Goal: Information Seeking & Learning: Learn about a topic

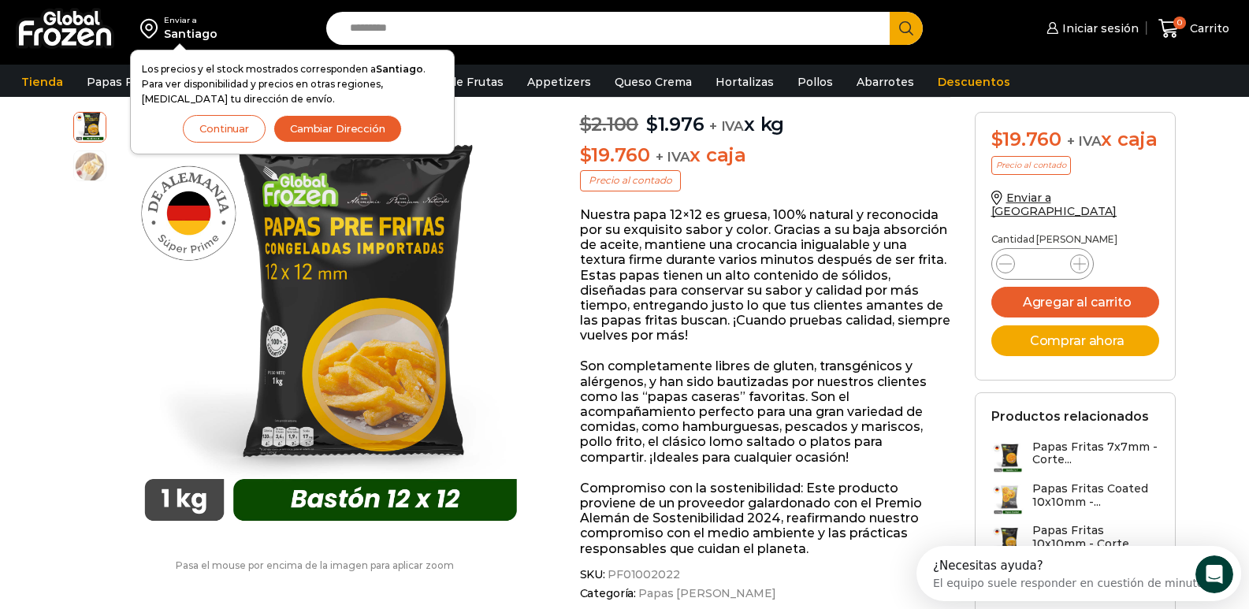
drag, startPoint x: 306, startPoint y: 292, endPoint x: 110, endPoint y: 303, distance: 195.7
click at [110, 303] on div "Pasa el mouse por encima de la imagen para aplicar zoom Papas Fritas 12x12mm – …" at bounding box center [314, 349] width 507 height 475
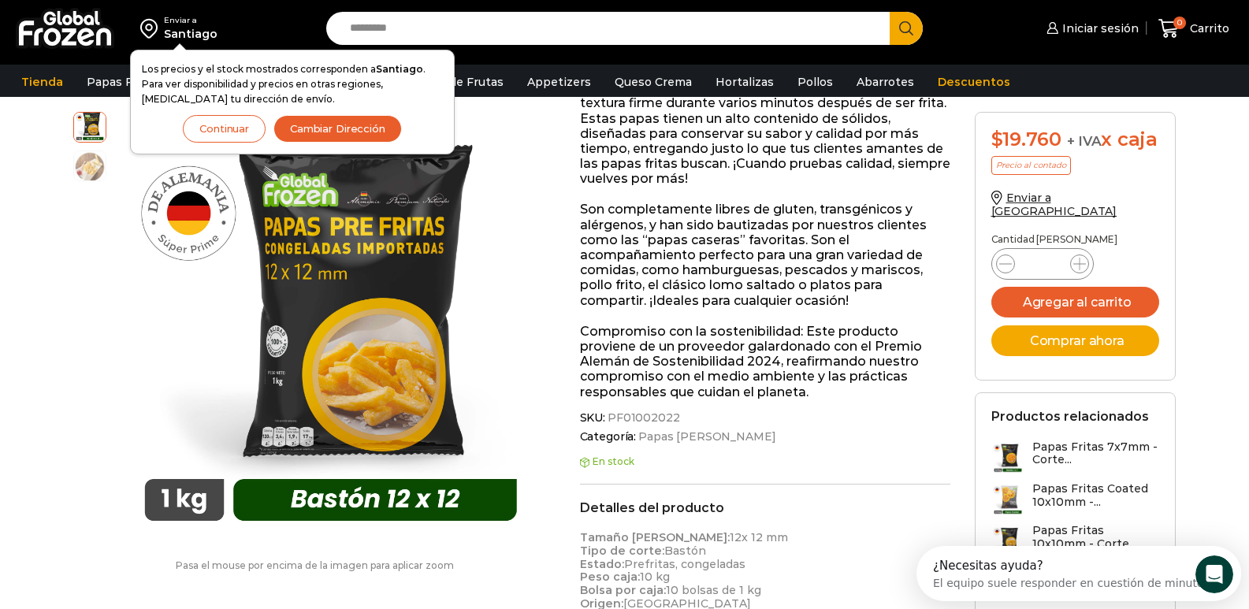
scroll to position [316, 0]
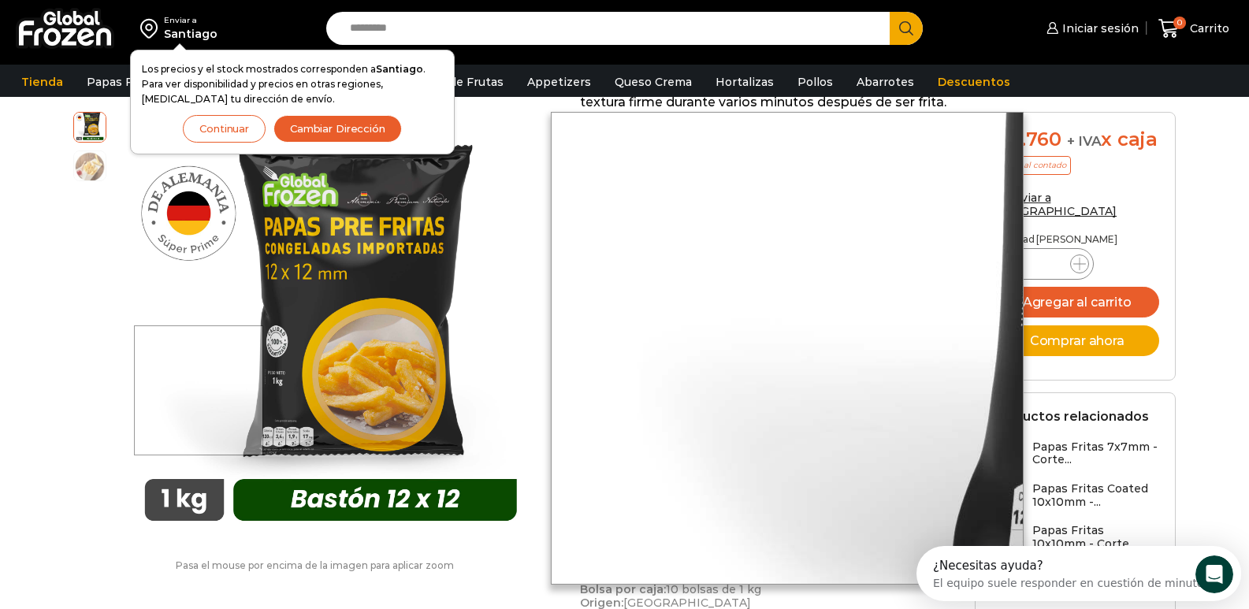
drag, startPoint x: 200, startPoint y: 390, endPoint x: 332, endPoint y: 508, distance: 176.9
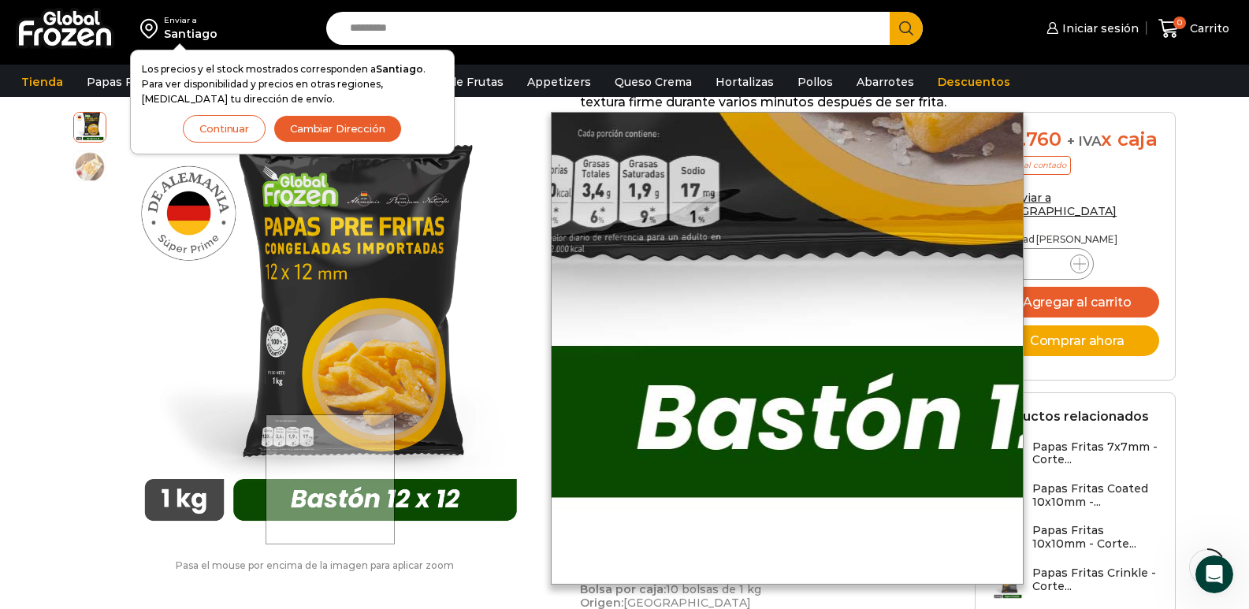
drag, startPoint x: 332, startPoint y: 508, endPoint x: 491, endPoint y: 528, distance: 160.4
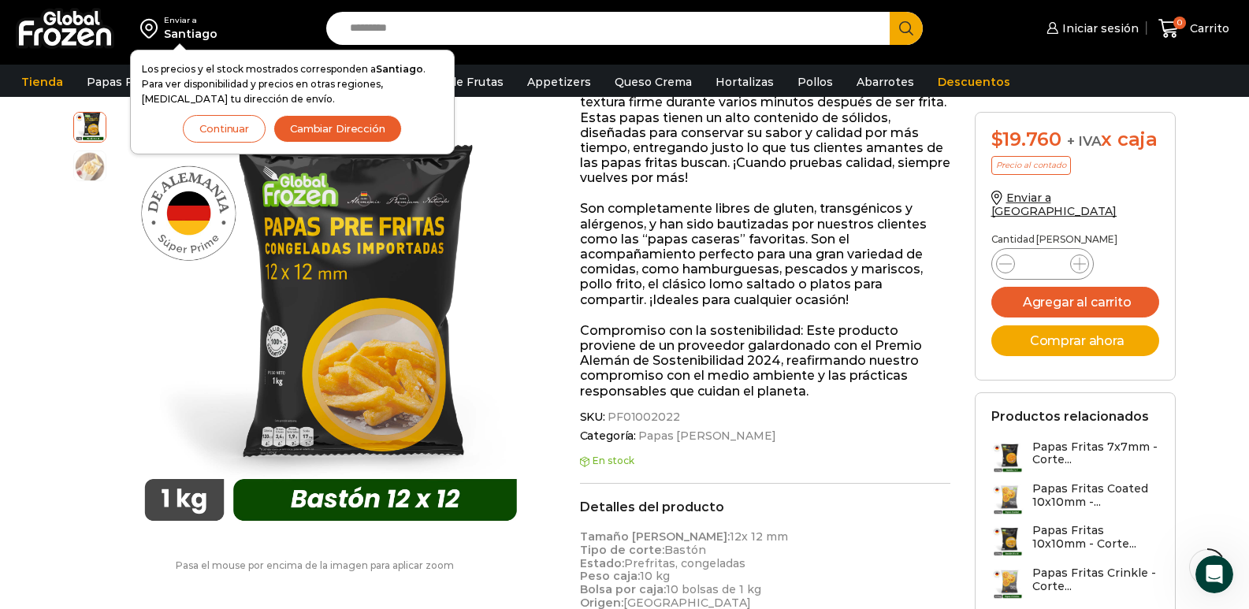
drag, startPoint x: 491, startPoint y: 528, endPoint x: 489, endPoint y: 546, distance: 18.2
drag, startPoint x: 489, startPoint y: 546, endPoint x: 482, endPoint y: 558, distance: 13.8
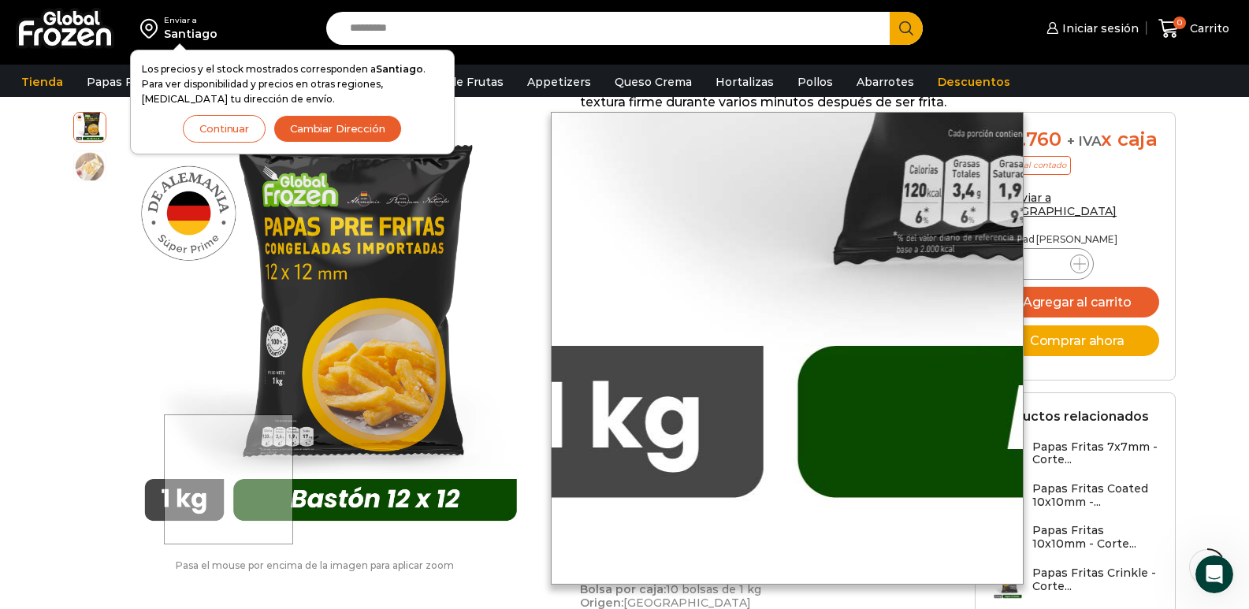
drag, startPoint x: 482, startPoint y: 558, endPoint x: 229, endPoint y: 535, distance: 253.9
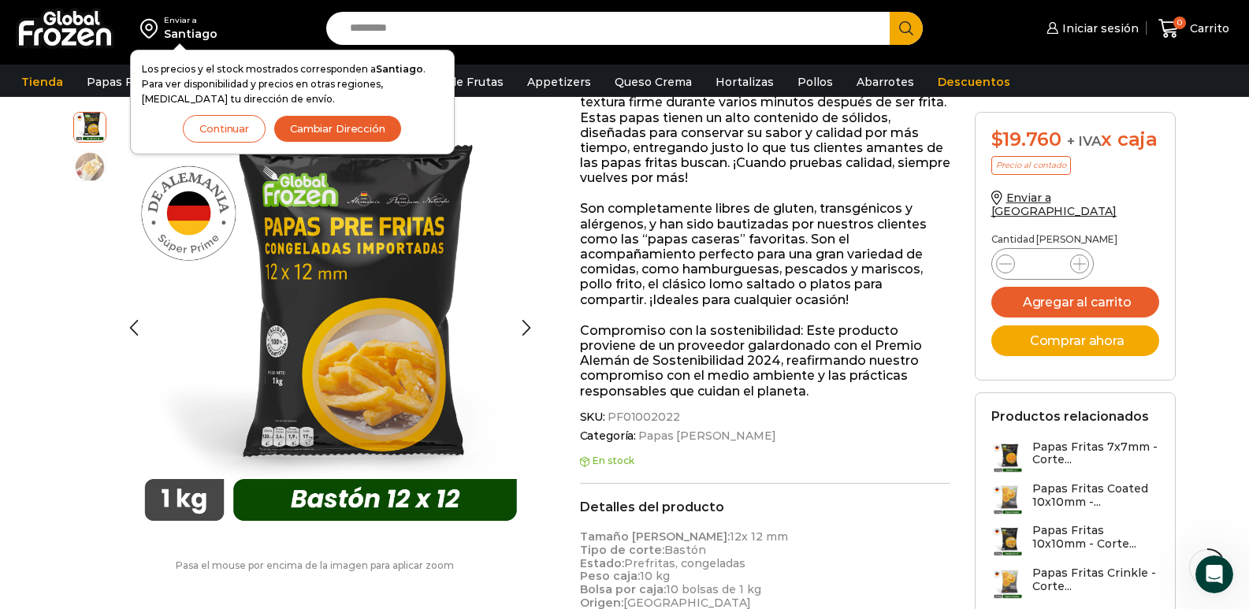
drag, startPoint x: 229, startPoint y: 535, endPoint x: 72, endPoint y: 423, distance: 192.6
click at [73, 423] on div at bounding box center [93, 328] width 41 height 433
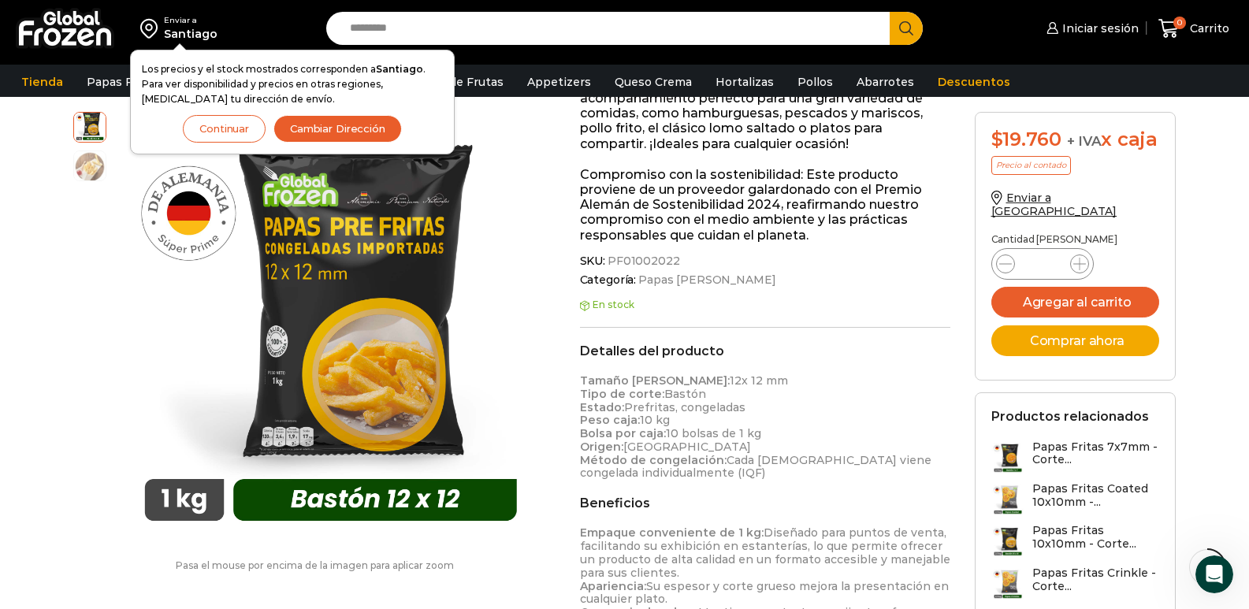
scroll to position [474, 0]
click at [218, 134] on button "Continuar" at bounding box center [224, 129] width 83 height 28
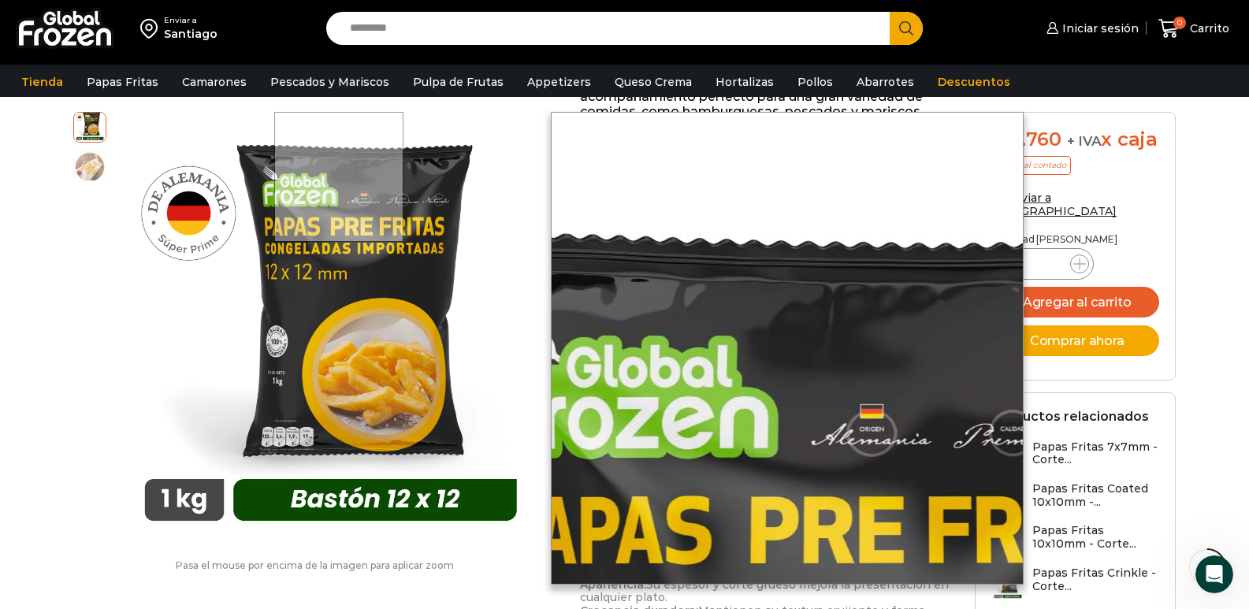
click at [218, 133] on div "Pasa el mouse por encima de la imagen para aplicar zoom Papas Fritas 12x12mm – …" at bounding box center [314, 349] width 507 height 475
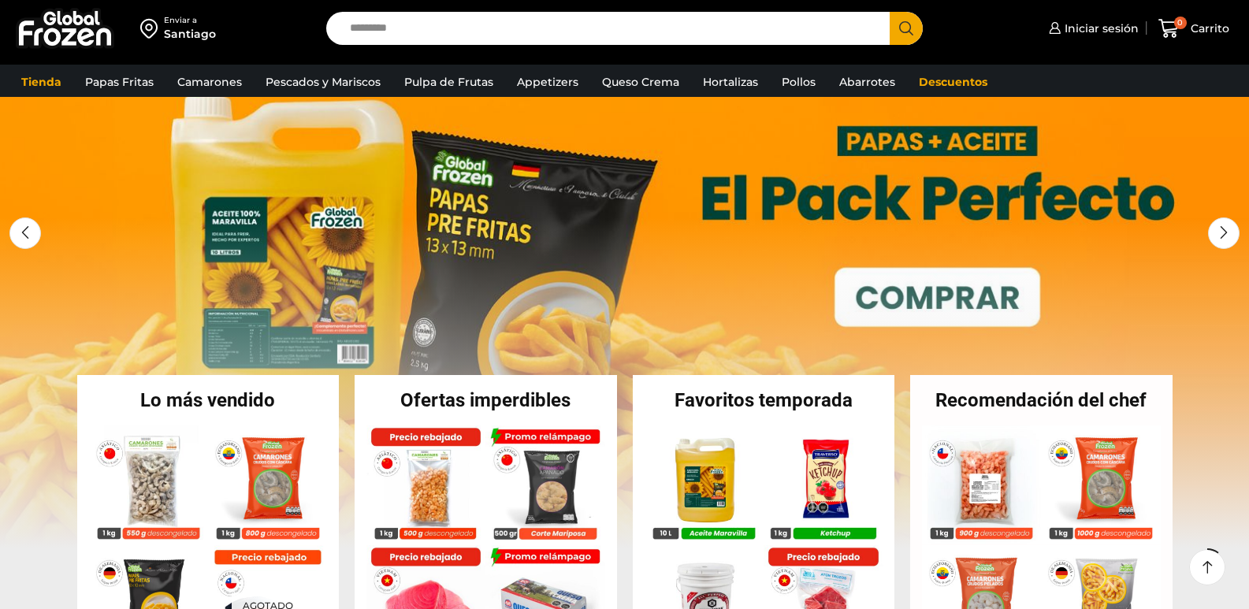
scroll to position [236, 0]
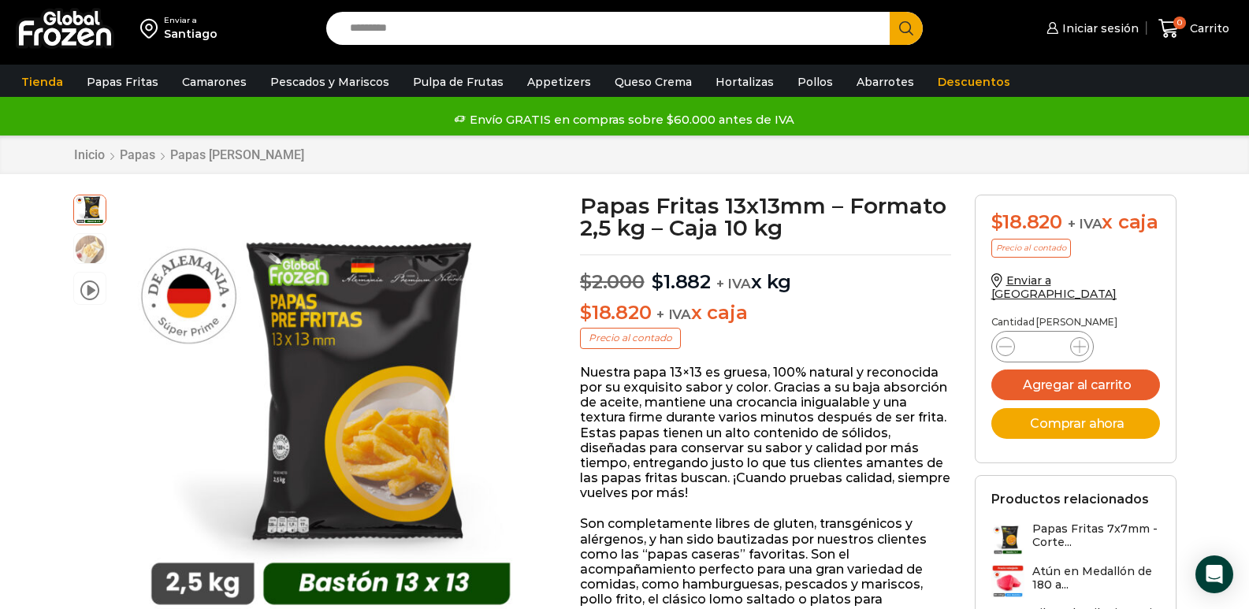
click at [685, 43] on input "Search input" at bounding box center [612, 28] width 540 height 33
click at [890, 12] on button "Search" at bounding box center [906, 28] width 33 height 33
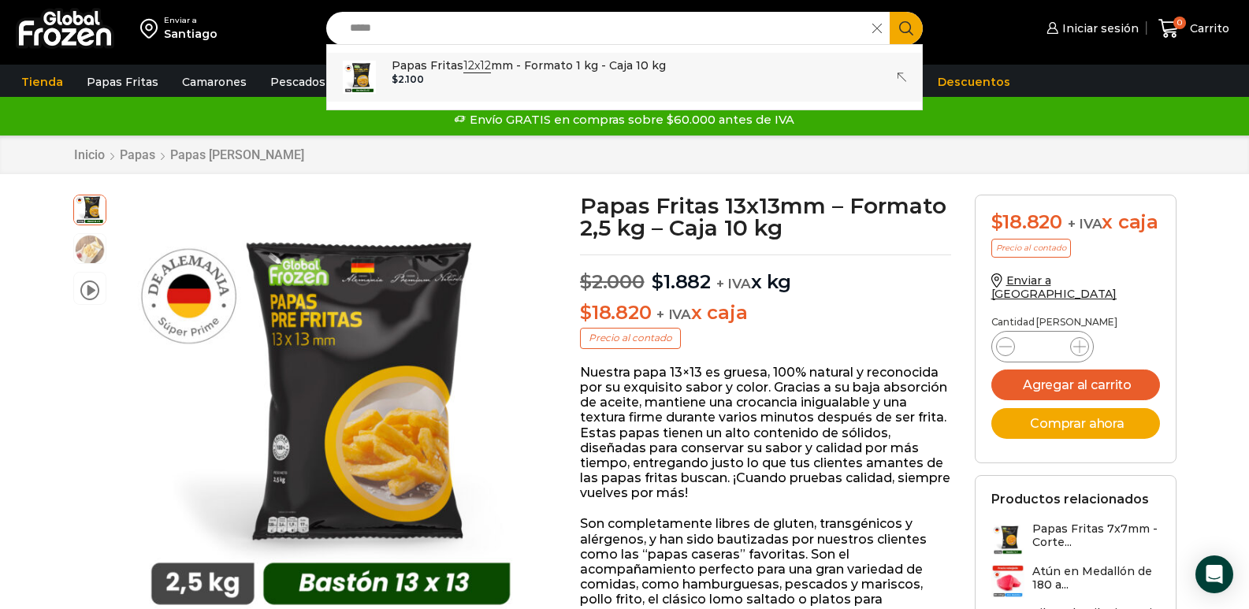
click at [489, 75] on div "$ 2.100" at bounding box center [529, 79] width 274 height 11
type input "**********"
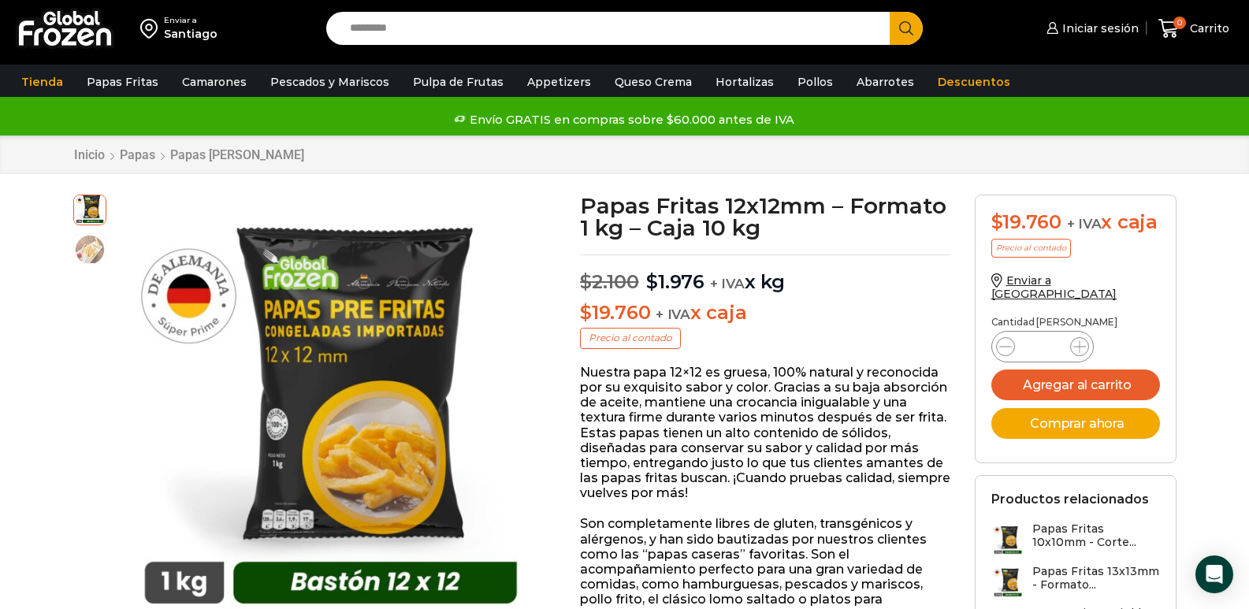
drag, startPoint x: 363, startPoint y: 436, endPoint x: 370, endPoint y: 506, distance: 69.6
click at [370, 506] on div at bounding box center [318, 411] width 433 height 433
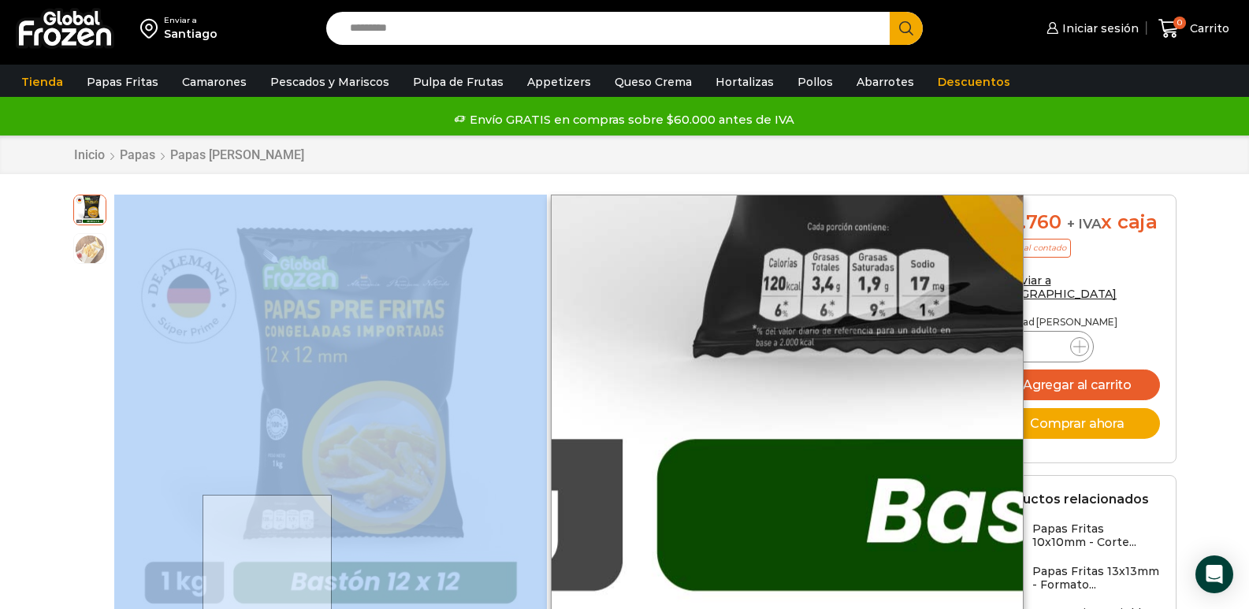
drag, startPoint x: 358, startPoint y: 524, endPoint x: 269, endPoint y: 559, distance: 95.8
drag, startPoint x: 269, startPoint y: 559, endPoint x: 203, endPoint y: 574, distance: 67.1
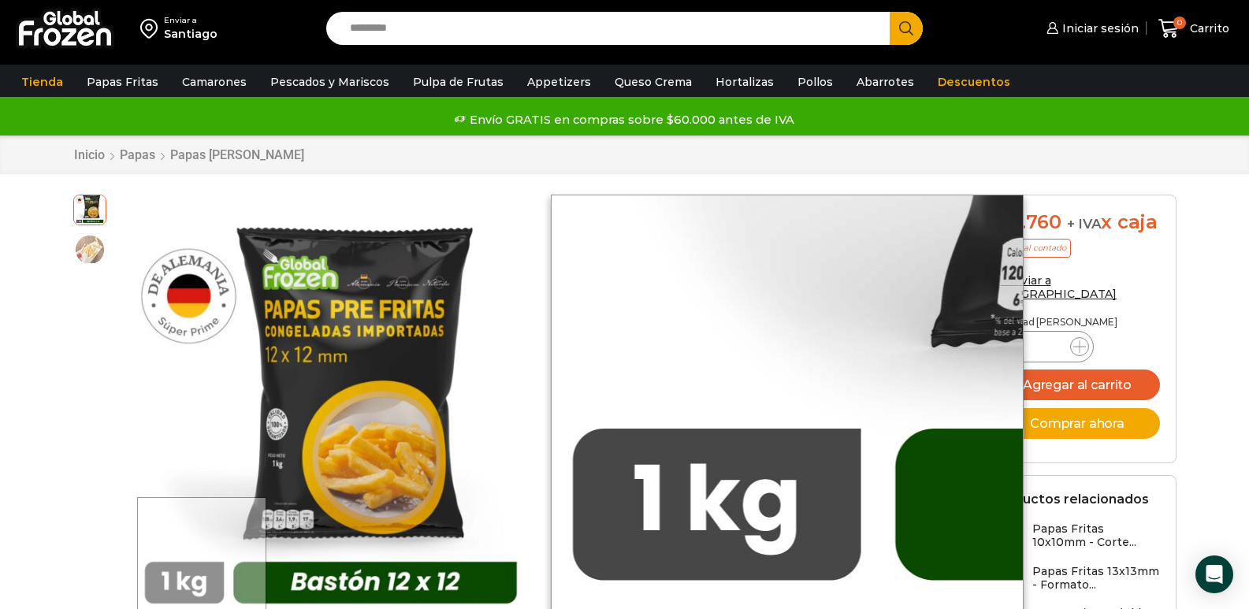
drag, startPoint x: 203, startPoint y: 574, endPoint x: 63, endPoint y: 499, distance: 159.3
click at [63, 499] on div "Pasa el mouse por encima de la imagen para aplicar zoom Papas Fritas 12x12mm – …" at bounding box center [314, 432] width 507 height 475
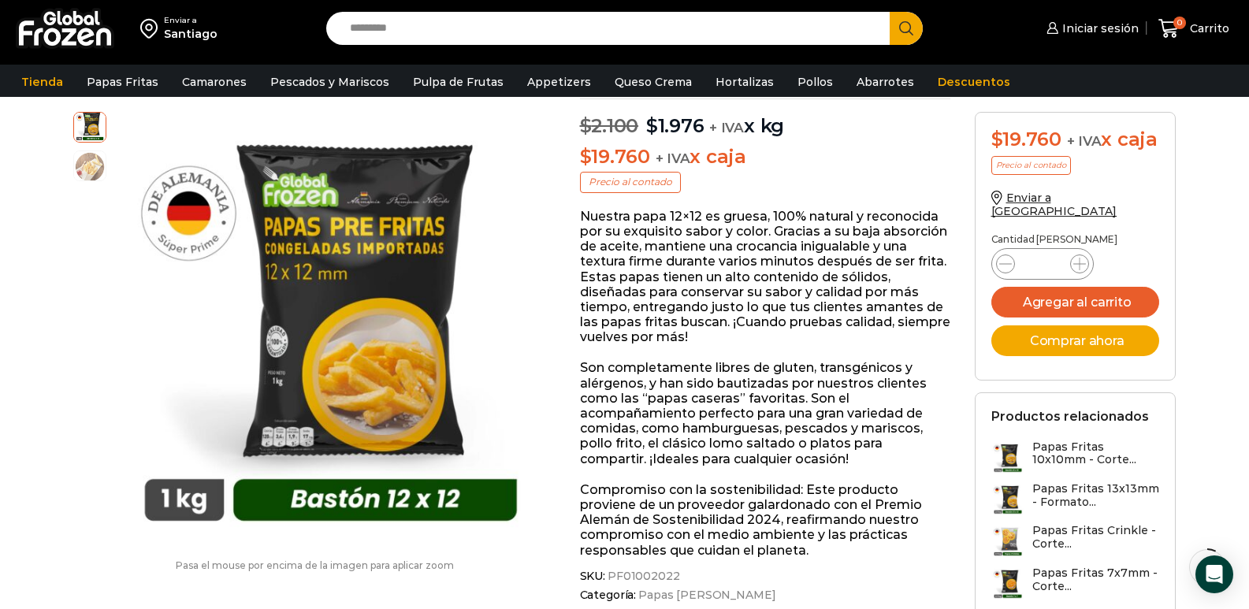
scroll to position [158, 0]
click at [95, 166] on img at bounding box center [90, 165] width 32 height 32
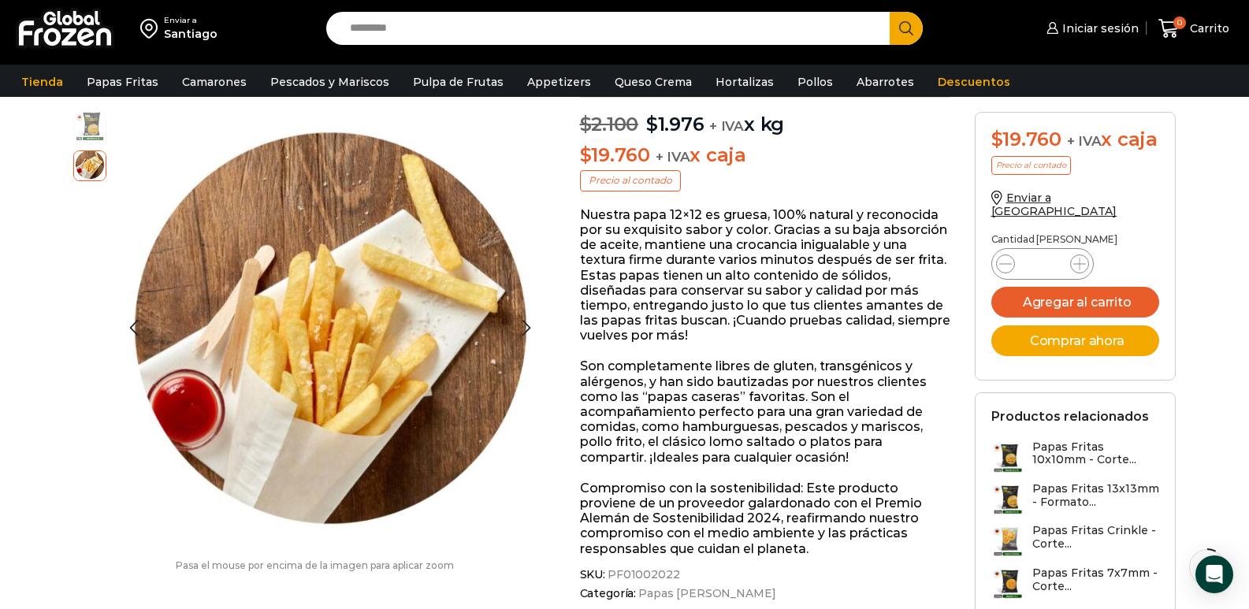
click at [99, 129] on img at bounding box center [90, 126] width 32 height 32
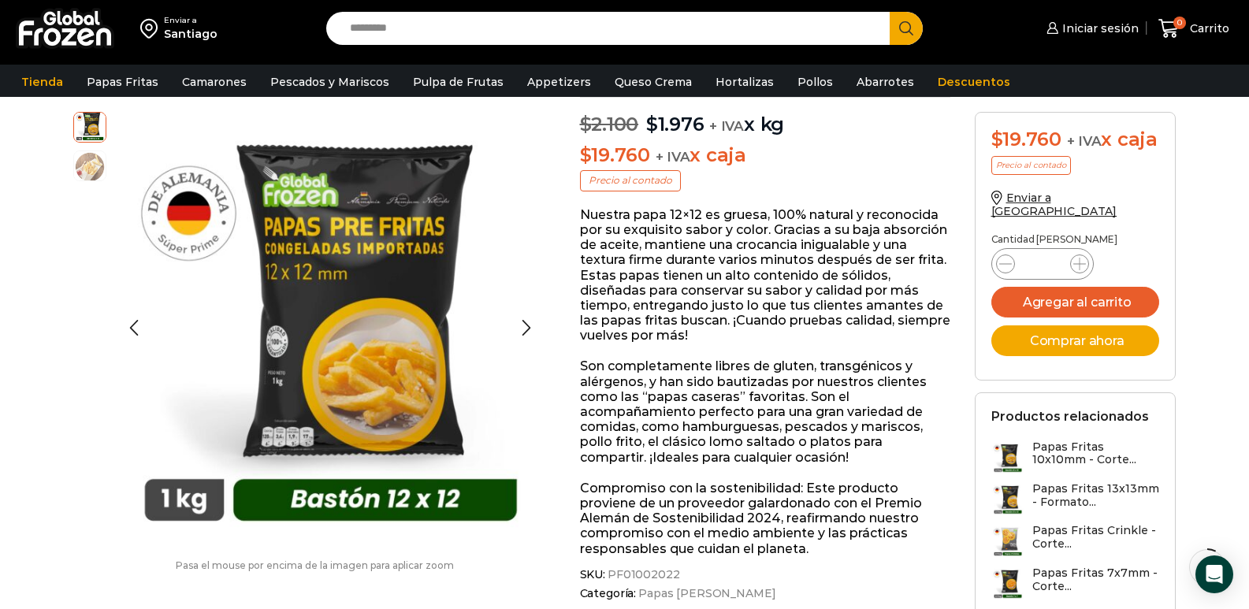
click at [99, 129] on img at bounding box center [90, 126] width 32 height 32
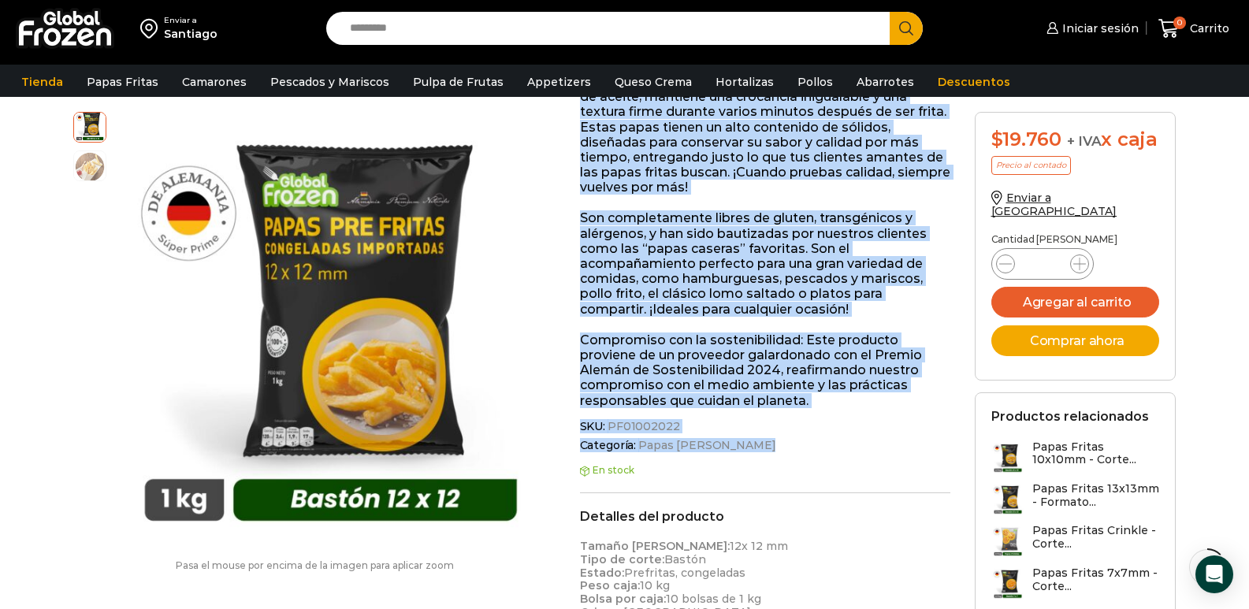
scroll to position [316, 0]
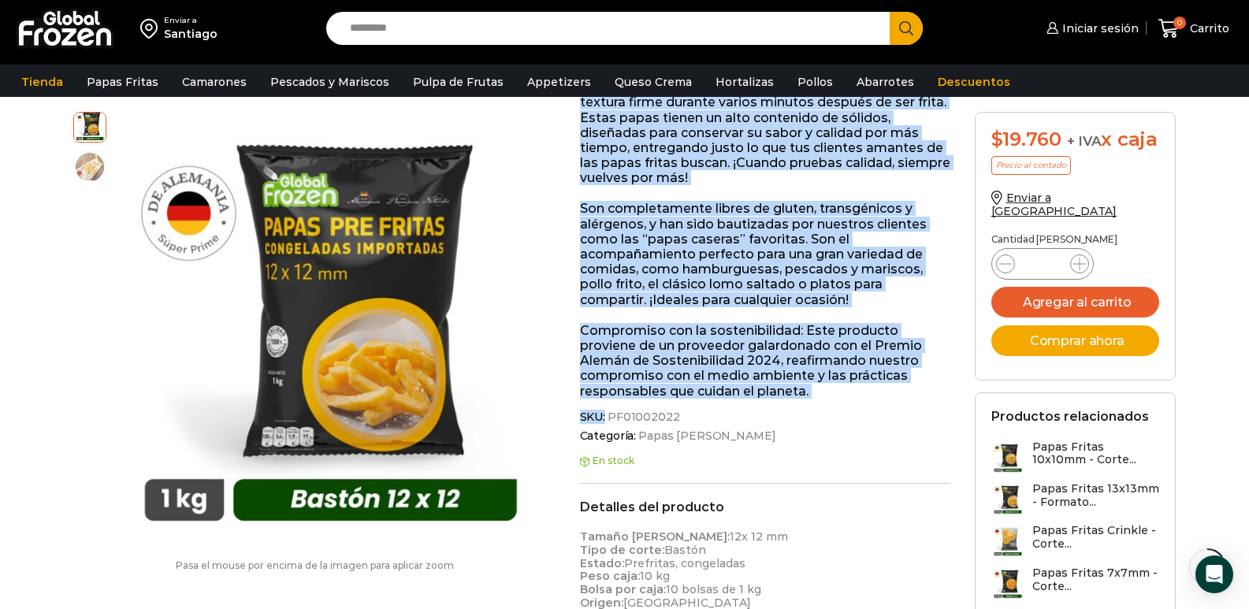
drag, startPoint x: 578, startPoint y: 212, endPoint x: 801, endPoint y: 402, distance: 293.5
click at [802, 404] on div "Papas Fritas 12x12mm – Formato 1 kg – Caja 10 kg $ 2.100 Original price was: $2…" at bounding box center [765, 522] width 395 height 1287
click at [730, 370] on p "Compromiso con la sostenibilidad: Este producto proviene de un proveedor galard…" at bounding box center [765, 361] width 371 height 76
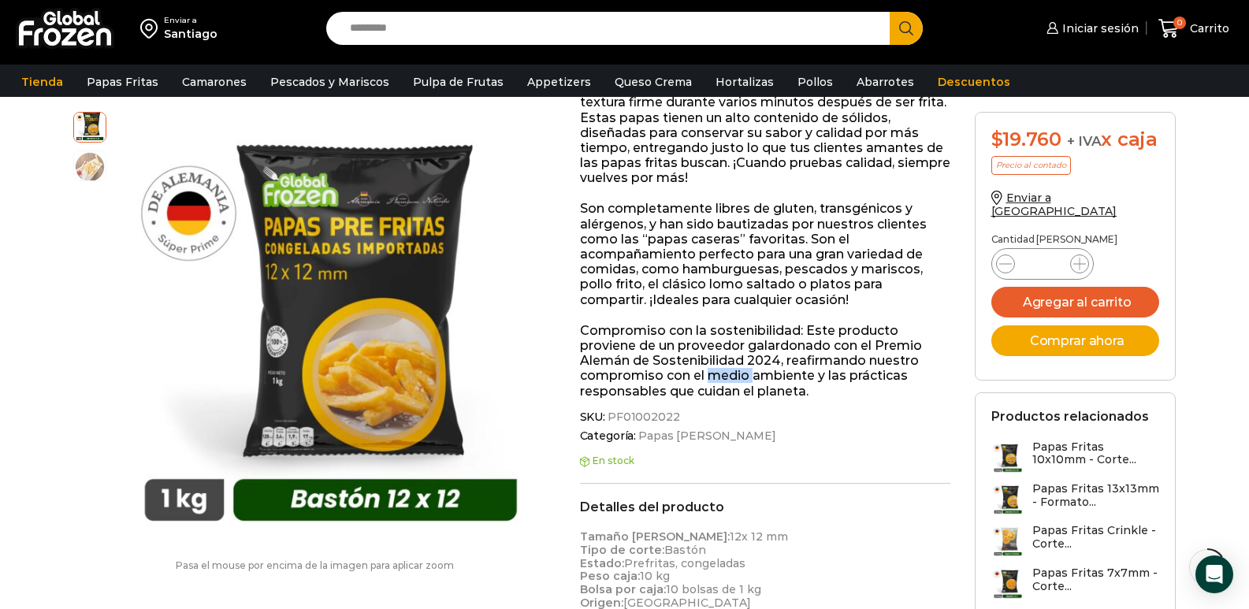
click at [730, 370] on p "Compromiso con la sostenibilidad: Este producto proviene de un proveedor galard…" at bounding box center [765, 361] width 371 height 76
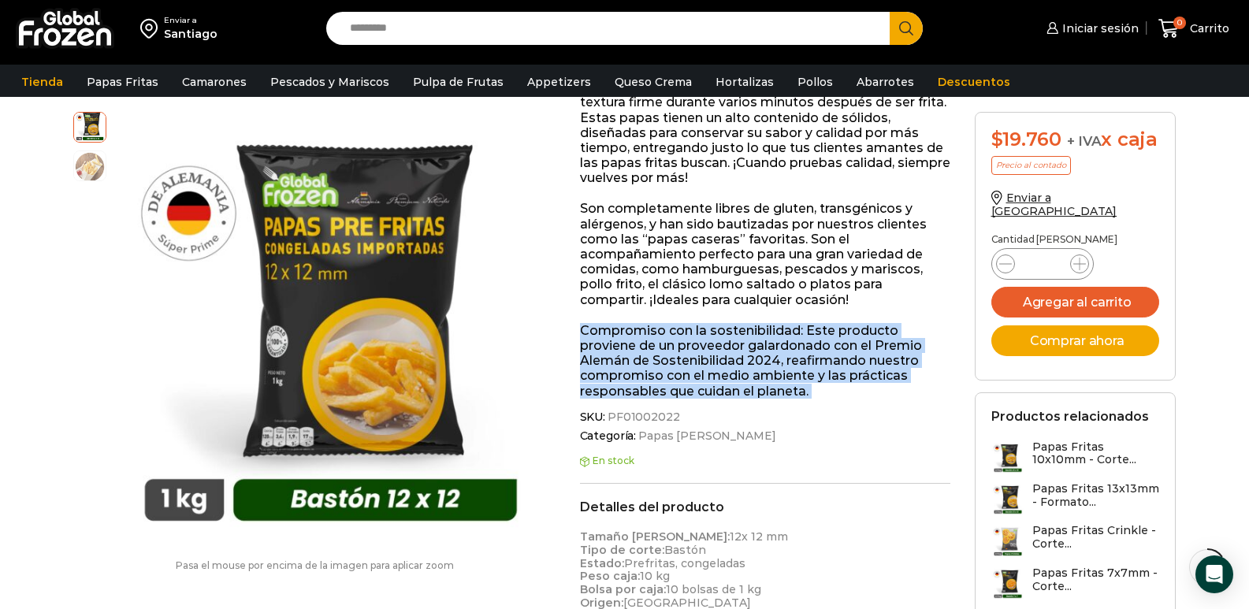
click at [730, 370] on p "Compromiso con la sostenibilidad: Este producto proviene de un proveedor galard…" at bounding box center [765, 361] width 371 height 76
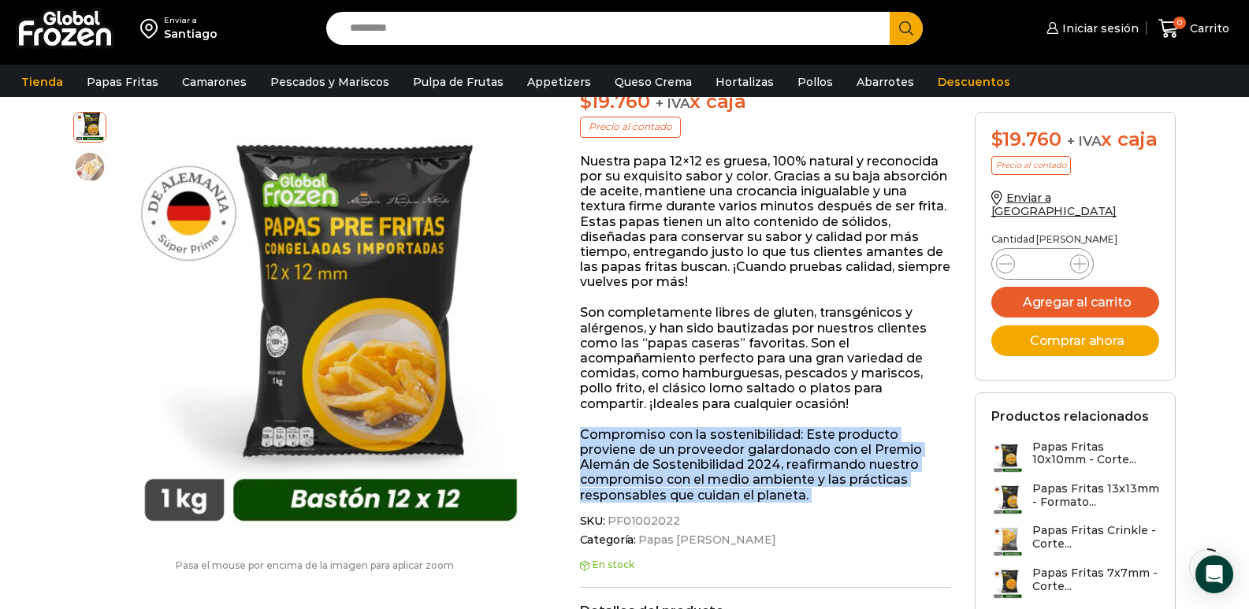
scroll to position [237, 0]
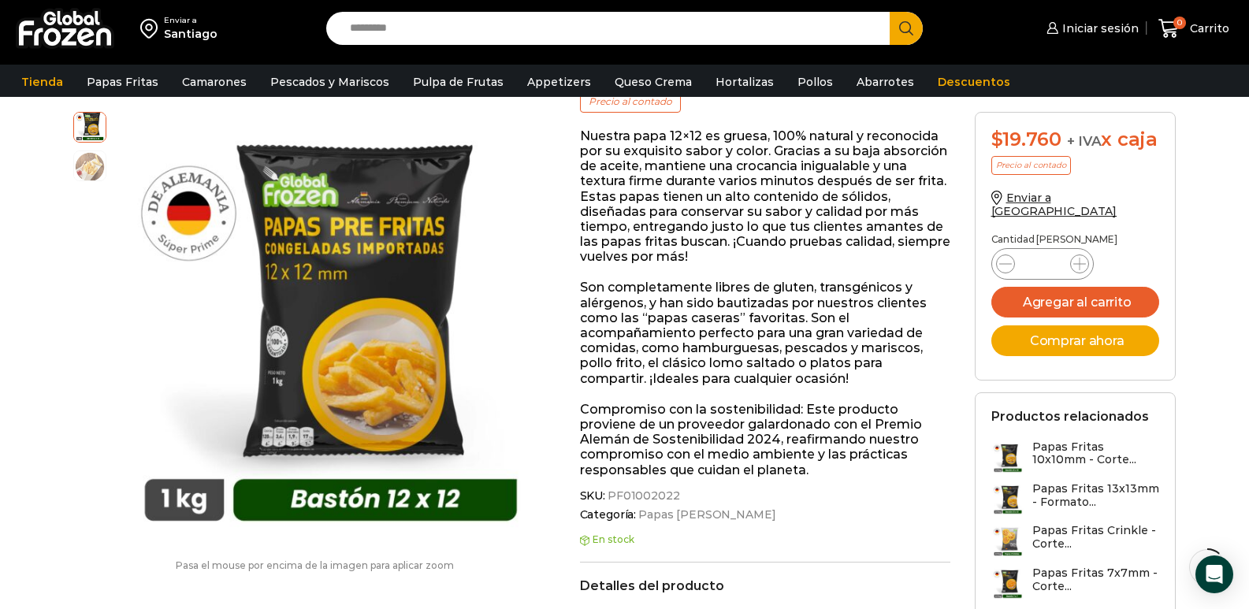
drag, startPoint x: 682, startPoint y: 214, endPoint x: 726, endPoint y: 176, distance: 58.1
click at [726, 176] on p "Nuestra papa 12×12 es gruesa, 100% natural y reconocida por su exquisito sabor …" at bounding box center [765, 196] width 371 height 136
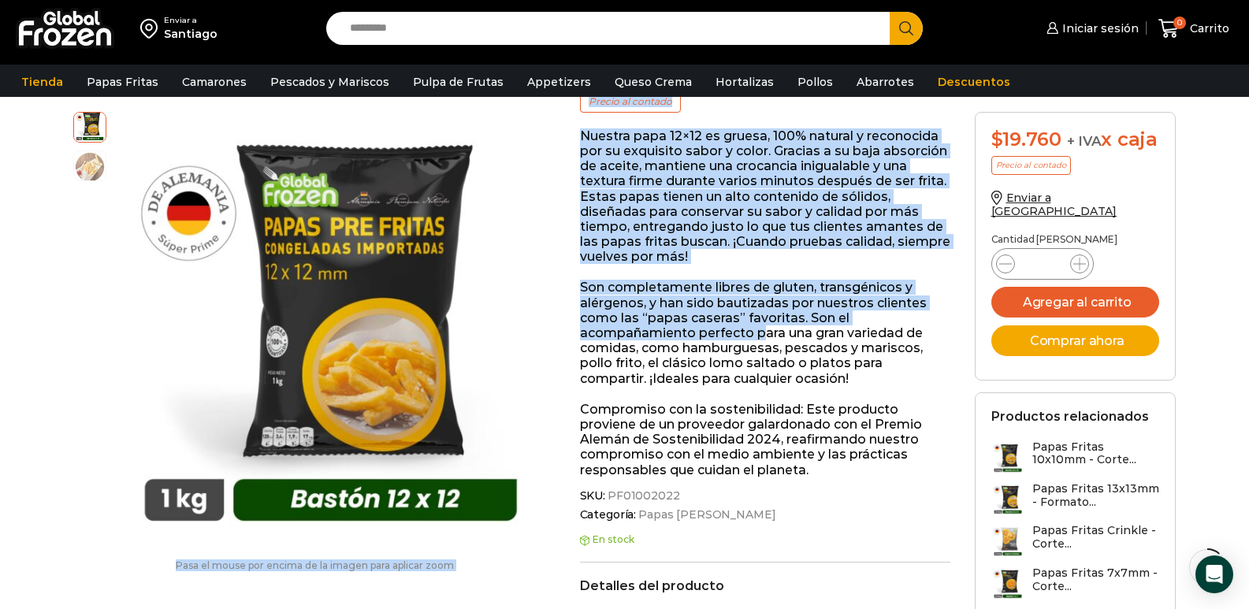
drag, startPoint x: 554, startPoint y: 147, endPoint x: 246, endPoint y: 34, distance: 328.0
drag, startPoint x: 714, startPoint y: 226, endPoint x: 718, endPoint y: 269, distance: 42.7
click at [714, 228] on p "Nuestra papa 12×12 es gruesa, 100% natural y reconocida por su exquisito sabor …" at bounding box center [765, 196] width 371 height 136
click at [590, 133] on p "Nuestra papa 12×12 es gruesa, 100% natural y reconocida por su exquisito sabor …" at bounding box center [765, 196] width 371 height 136
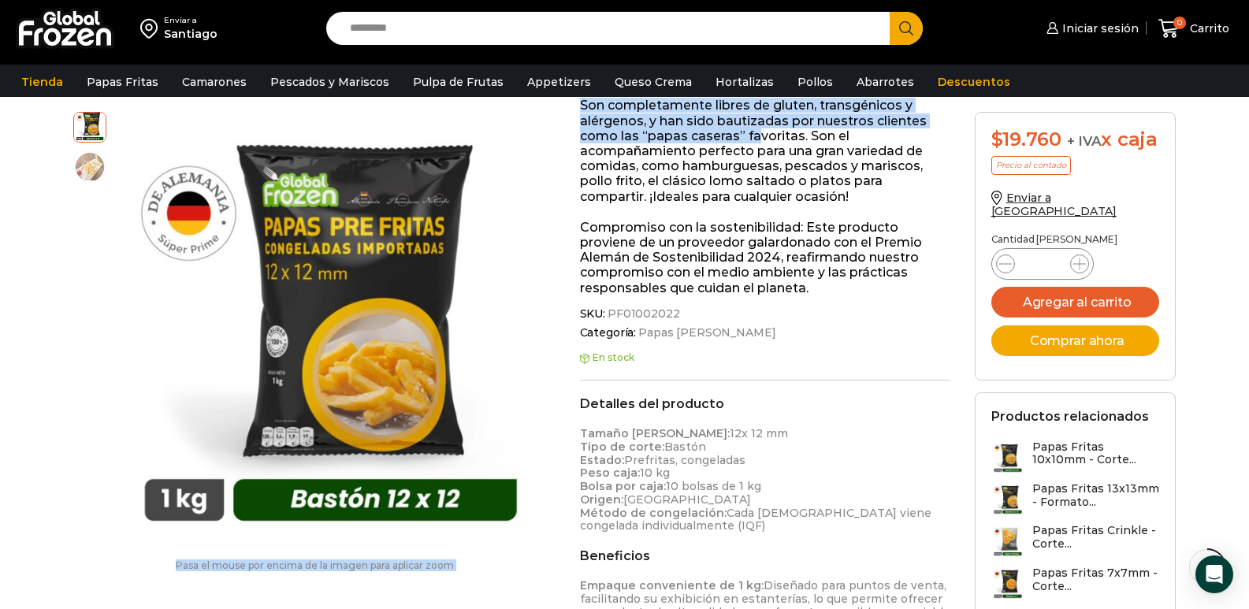
scroll to position [710, 0]
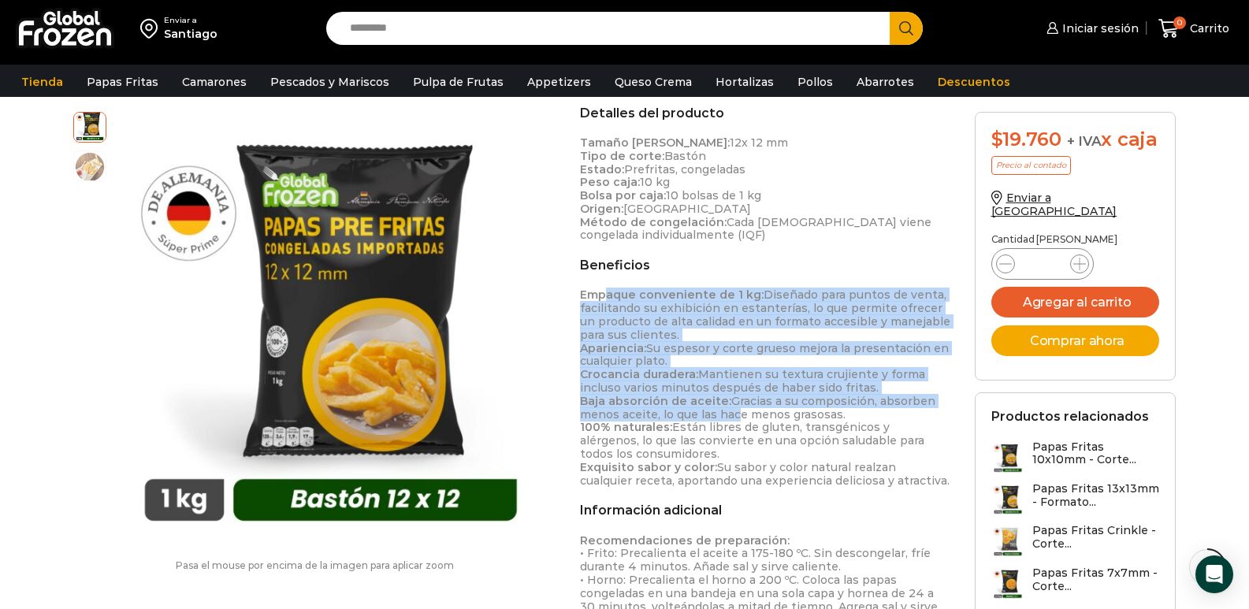
drag, startPoint x: 606, startPoint y: 296, endPoint x: 730, endPoint y: 418, distance: 173.3
click at [730, 418] on p "Empaque conveniente de 1 kg: Diseñado para puntos de venta, facilitando su exhi…" at bounding box center [765, 387] width 371 height 199
drag, startPoint x: 693, startPoint y: 410, endPoint x: 703, endPoint y: 417, distance: 12.0
click at [693, 410] on p "Empaque conveniente de 1 kg: Diseñado para puntos de venta, facilitando su exhi…" at bounding box center [765, 387] width 371 height 199
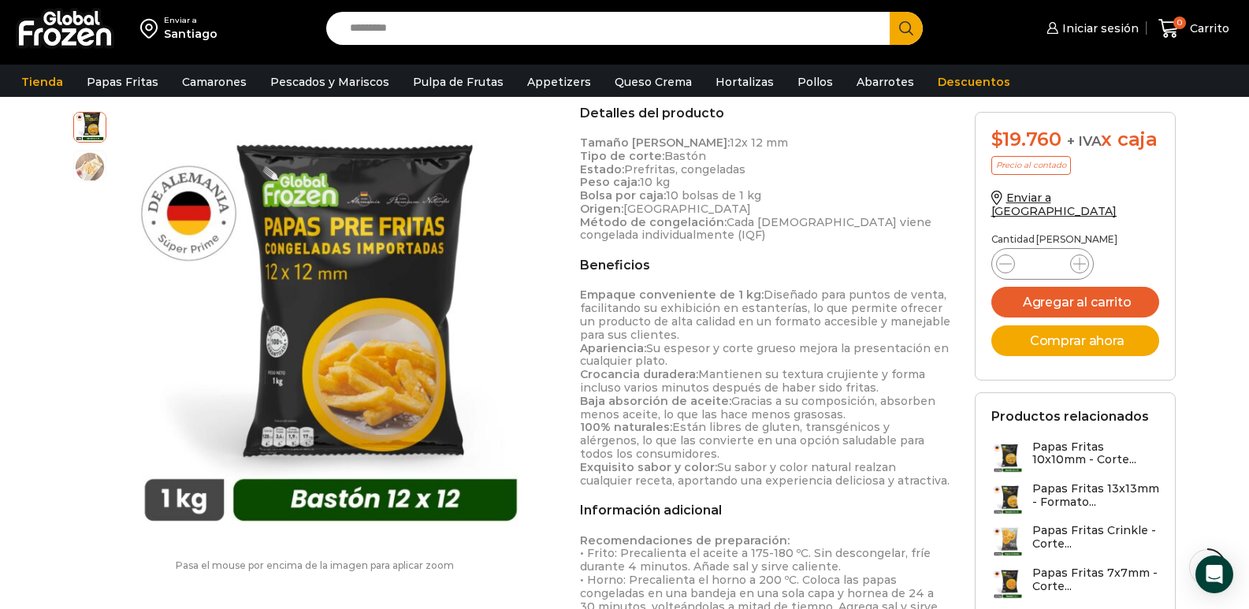
click at [705, 428] on p "Empaque conveniente de 1 kg: Diseñado para puntos de venta, facilitando su exhi…" at bounding box center [765, 387] width 371 height 199
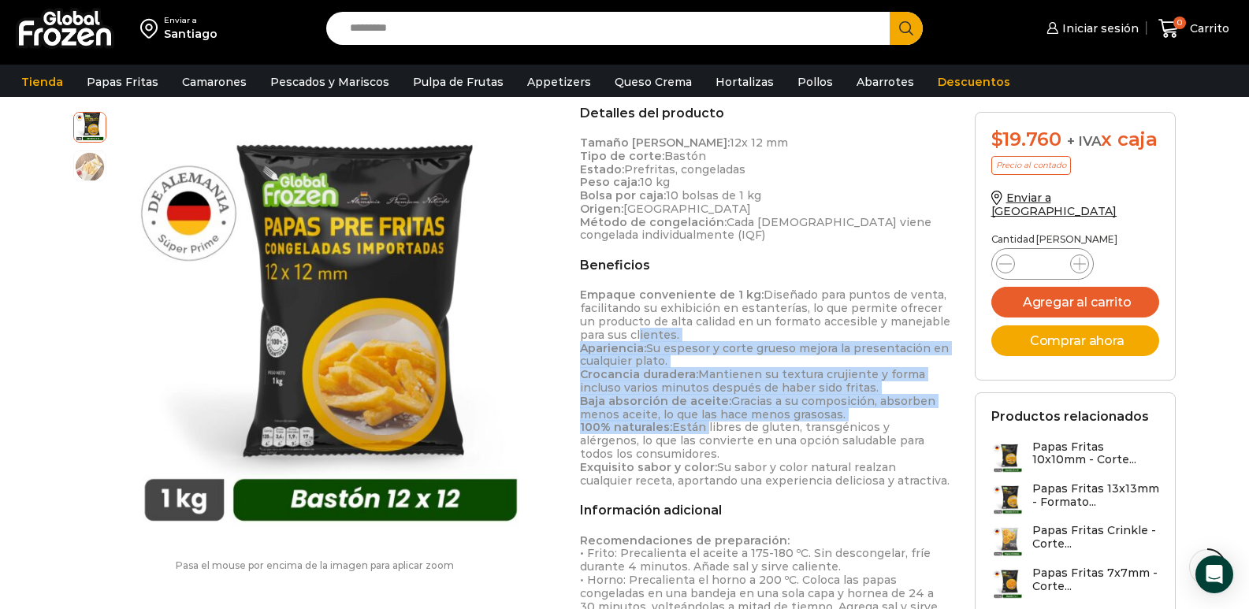
drag, startPoint x: 700, startPoint y: 426, endPoint x: 626, endPoint y: 337, distance: 116.3
click at [629, 337] on p "Empaque conveniente de 1 kg: Diseñado para puntos de venta, facilitando su exhi…" at bounding box center [765, 387] width 371 height 199
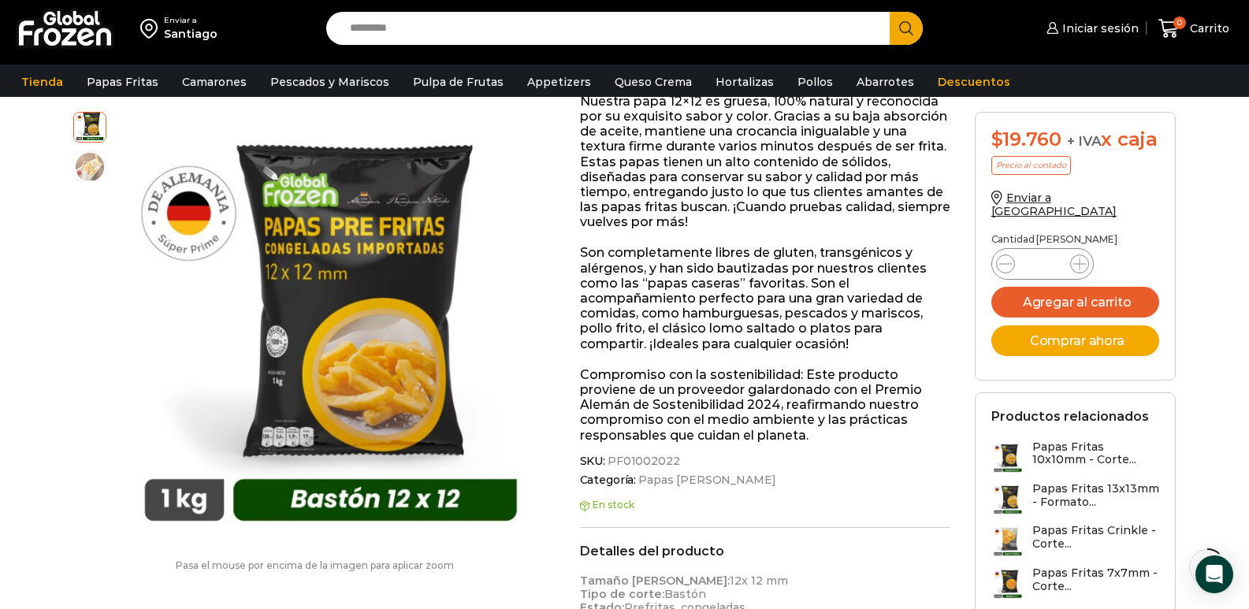
scroll to position [237, 0]
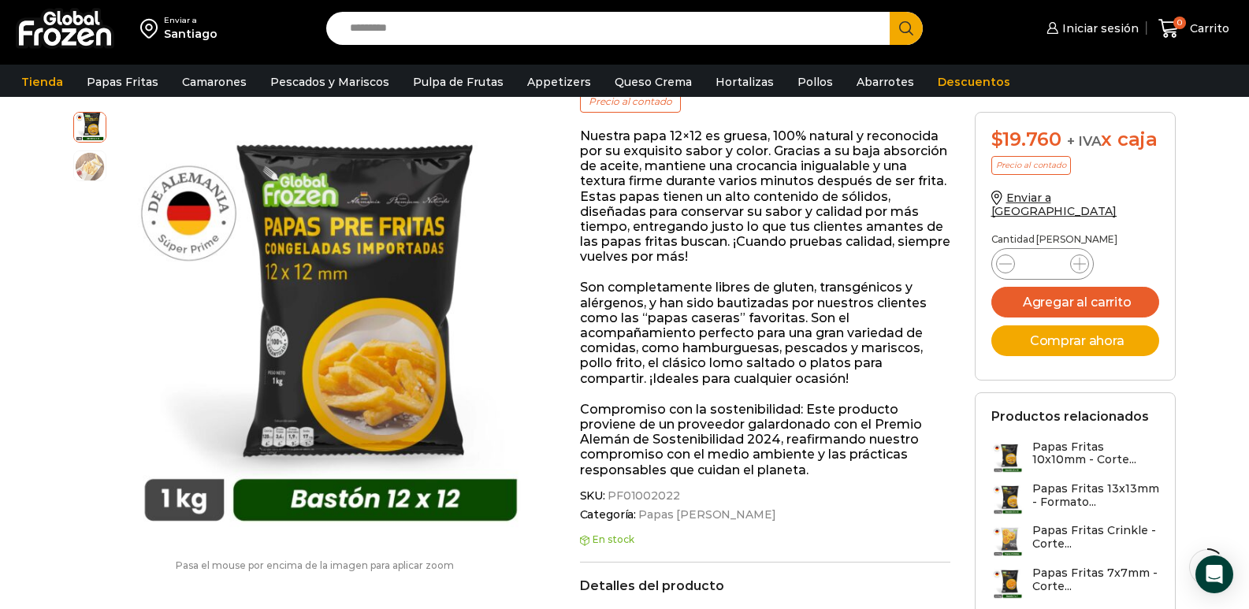
click at [682, 328] on p "Son completamente libres de gluten, transgénicos y alérgenos, y han sido bautiz…" at bounding box center [765, 333] width 371 height 106
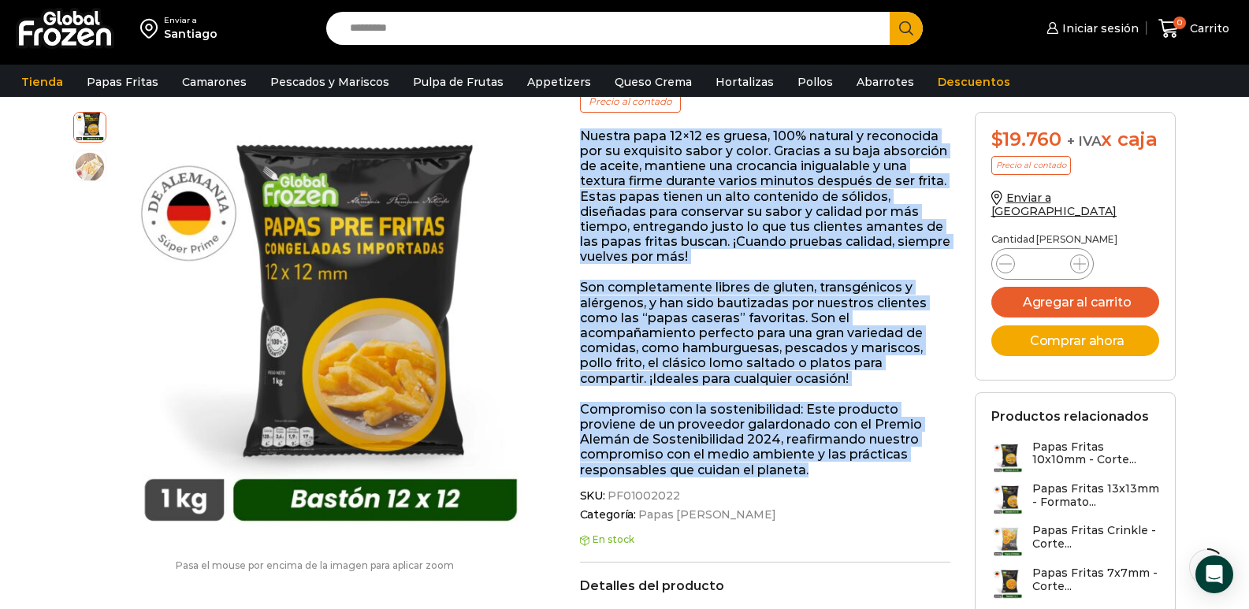
drag, startPoint x: 591, startPoint y: 151, endPoint x: 809, endPoint y: 473, distance: 388.5
click at [809, 473] on div "Nuestra papa 12×12 es gruesa, 100% natural y reconocida por su exquisito sabor …" at bounding box center [765, 302] width 371 height 349
copy div "Loremip dolo 82×75 si ametco, 182% adipisc e seddoeiusm tem in utlaboree dolor …"
